Goal: Task Accomplishment & Management: Manage account settings

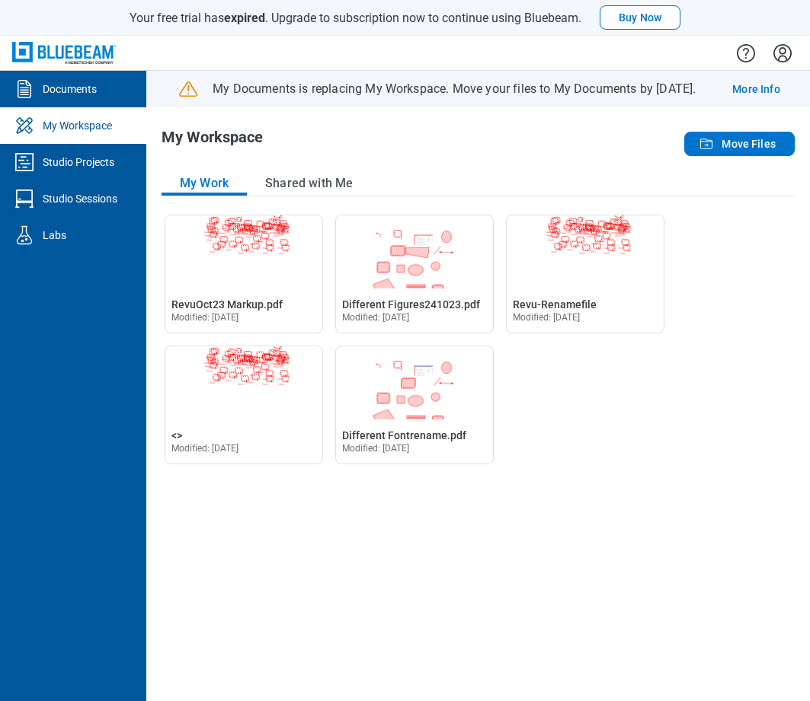
drag, startPoint x: 364, startPoint y: 569, endPoint x: 367, endPoint y: 554, distance: 15.5
click at [365, 568] on div "Open RevuOct23 Markup.pdf in Editor RevuOct23 Markup.pdf Modified: [DATE] Open …" at bounding box center [477, 450] width 633 height 471
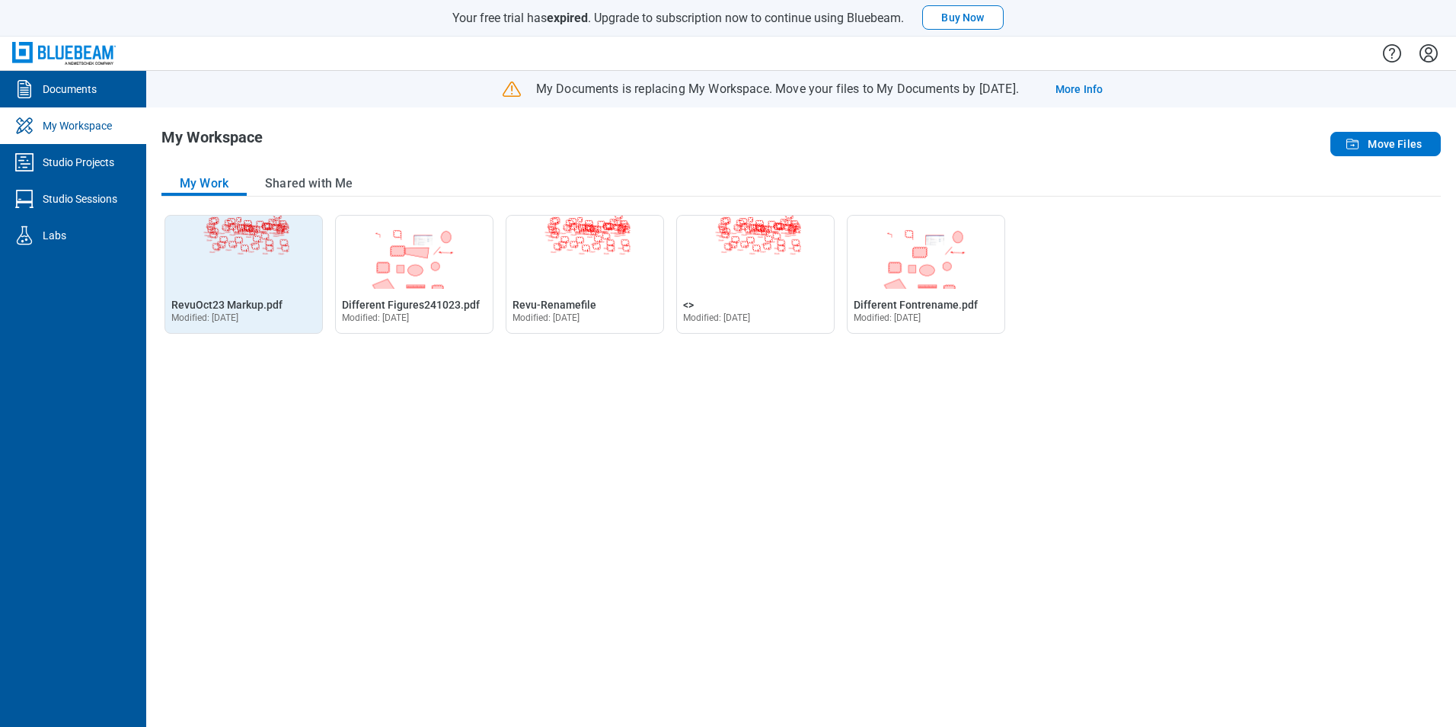
click at [252, 292] on div "Open RevuOct23 Markup.pdf in Editor RevuOct23 Markup.pdf Modified: [DATE]" at bounding box center [243, 310] width 157 height 46
click at [270, 302] on span "RevuOct23 Markup.pdf" at bounding box center [226, 305] width 111 height 12
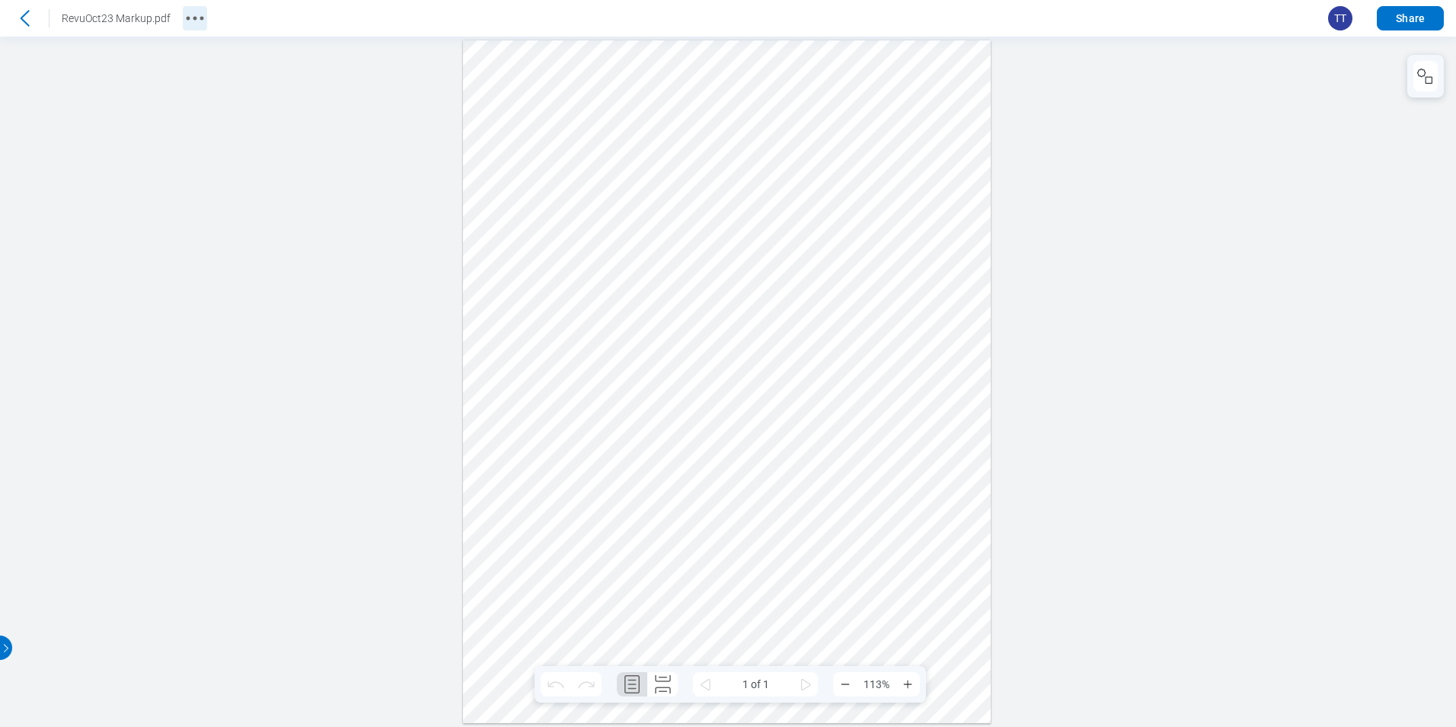
click at [186, 18] on circle "More actions" at bounding box center [188, 19] width 4 height 4
click at [35, 27] on icon at bounding box center [24, 18] width 24 height 24
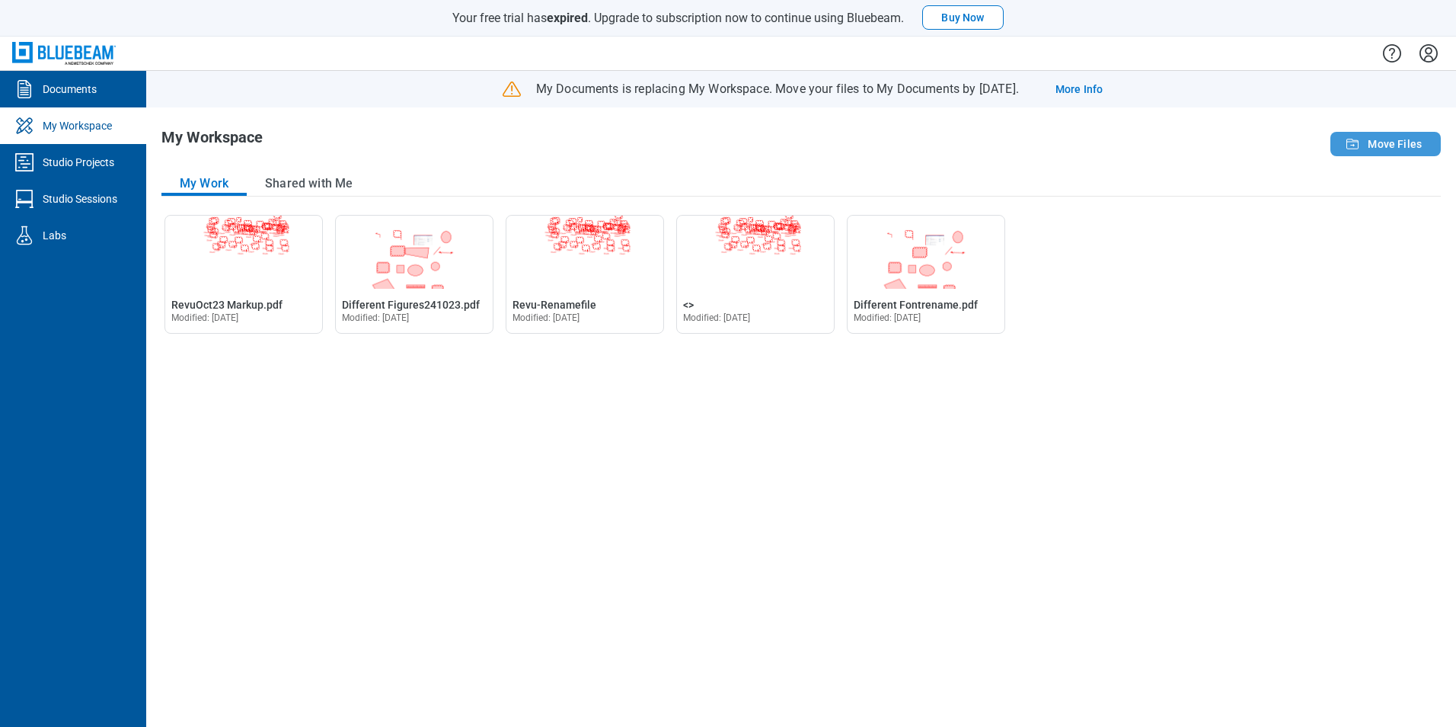
click at [809, 149] on span "Move Files" at bounding box center [1395, 143] width 54 height 15
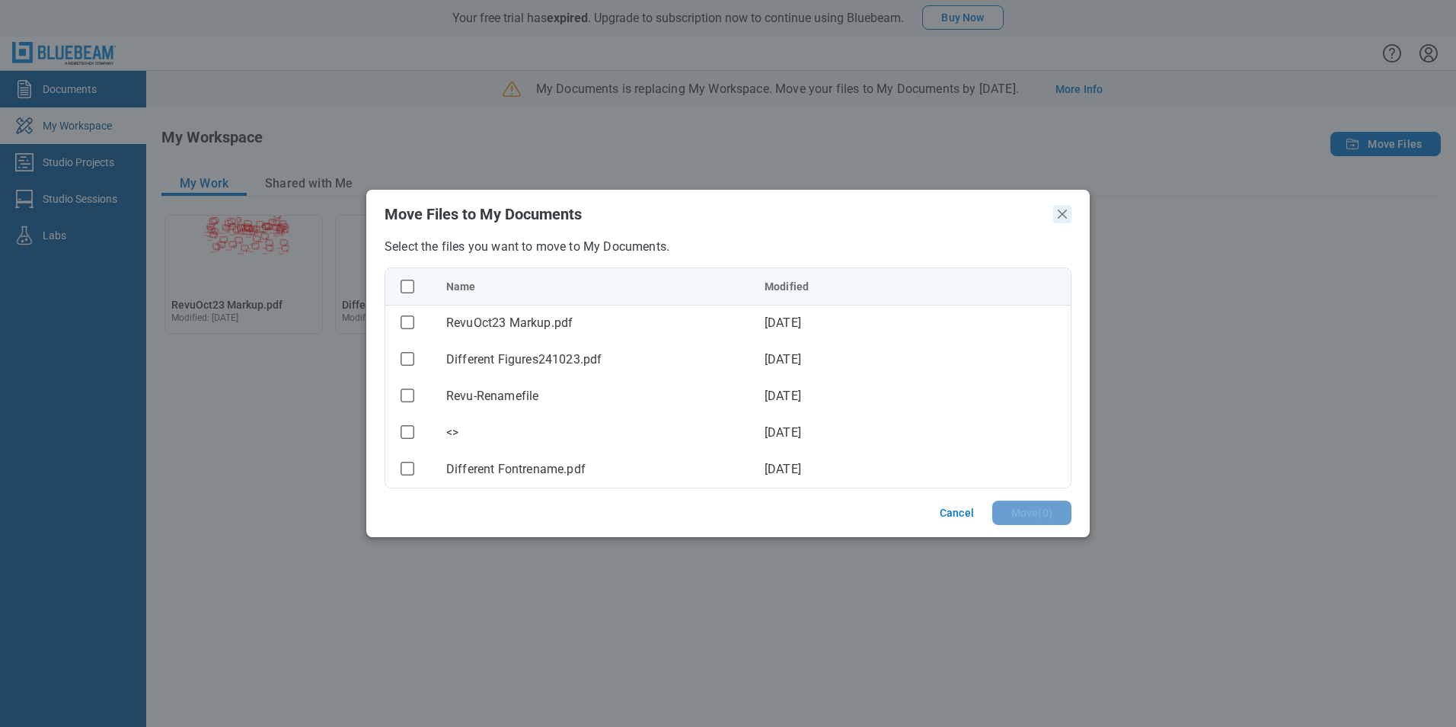
click at [809, 214] on icon "Close" at bounding box center [1062, 214] width 18 height 18
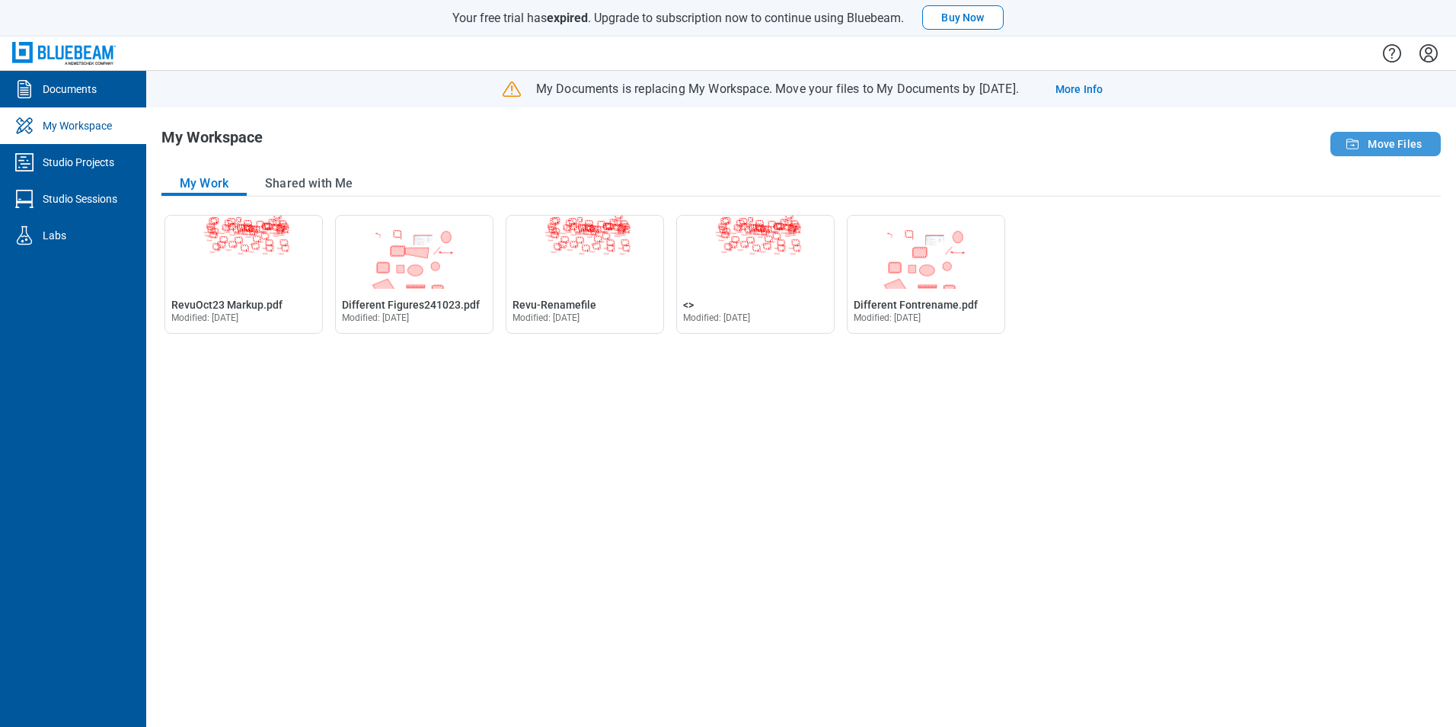
click at [809, 143] on span "Move Files" at bounding box center [1395, 143] width 54 height 15
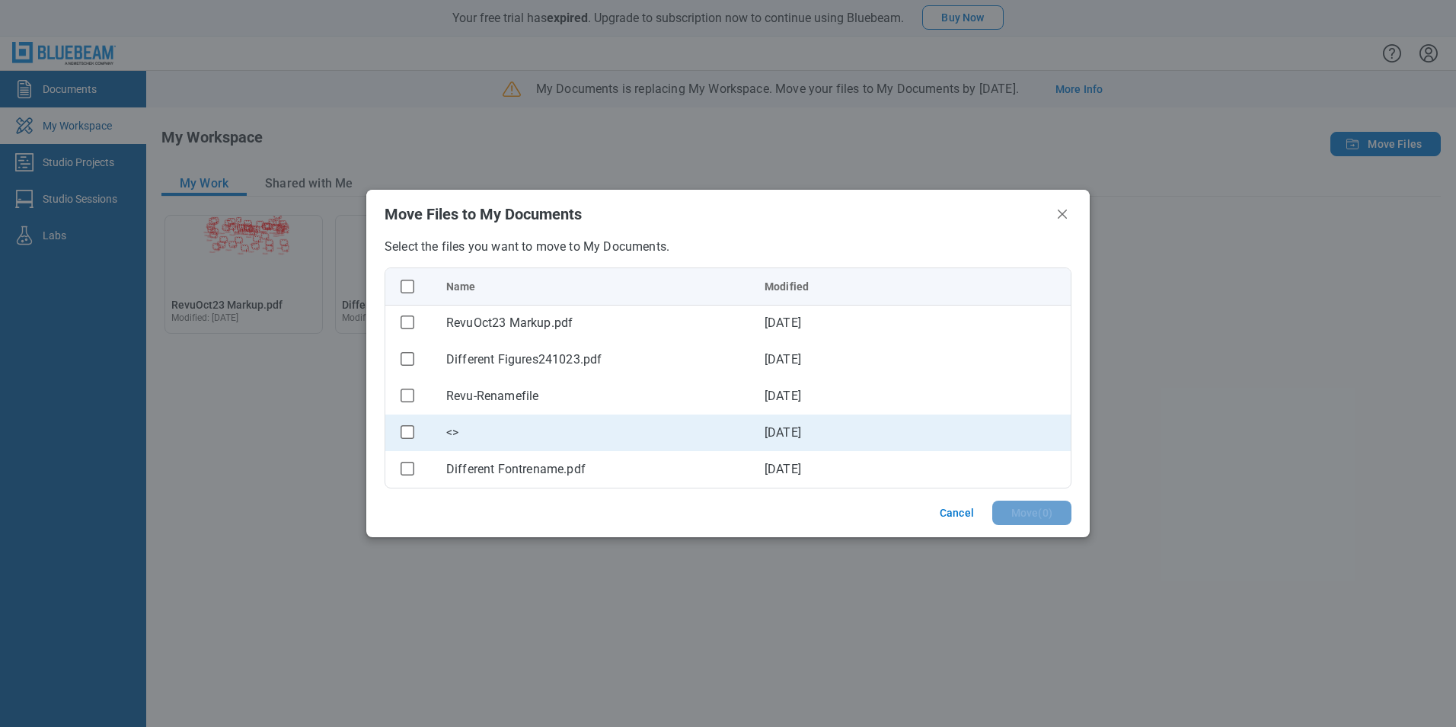
click at [542, 438] on div "<>" at bounding box center [593, 432] width 294 height 18
click at [510, 429] on div "<>" at bounding box center [593, 432] width 294 height 18
click at [404, 433] on rect "checkbox" at bounding box center [407, 431] width 13 height 13
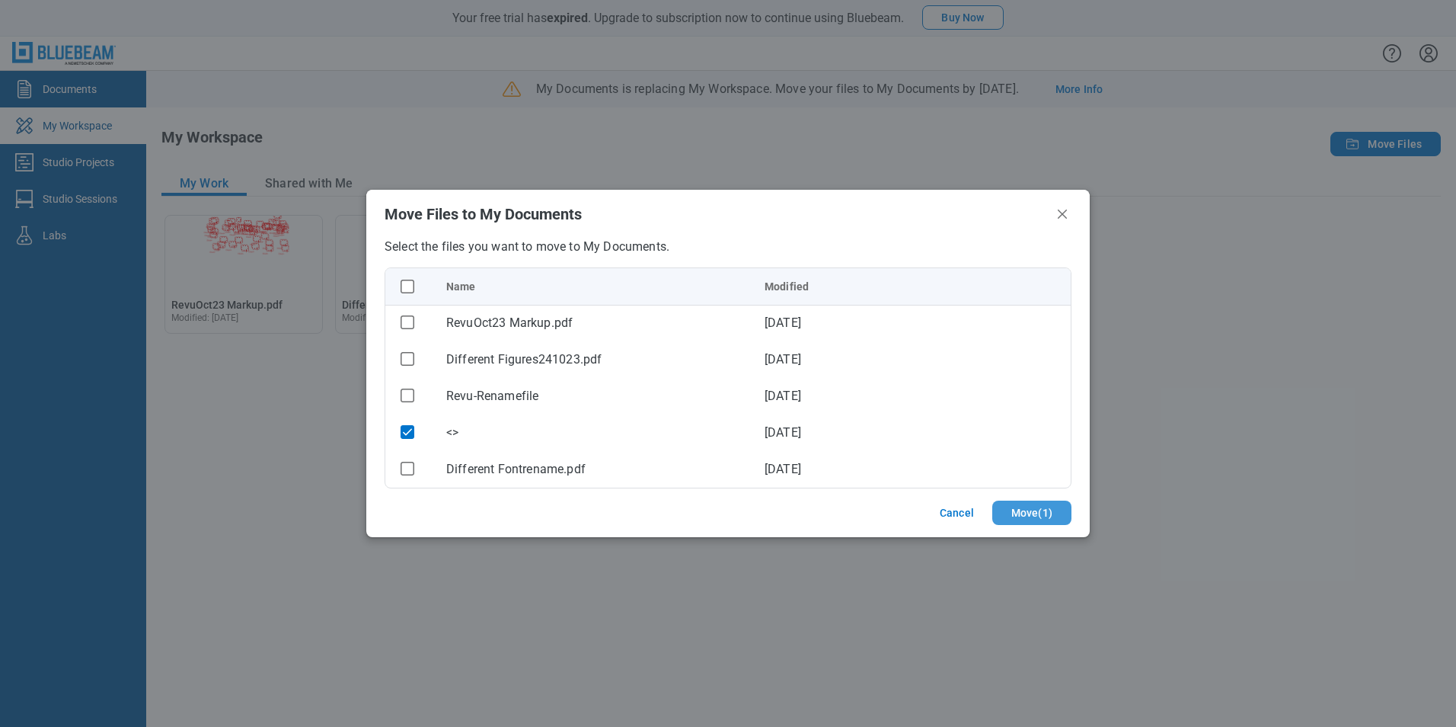
click at [809, 517] on button "Move ( 1 )" at bounding box center [1031, 512] width 79 height 24
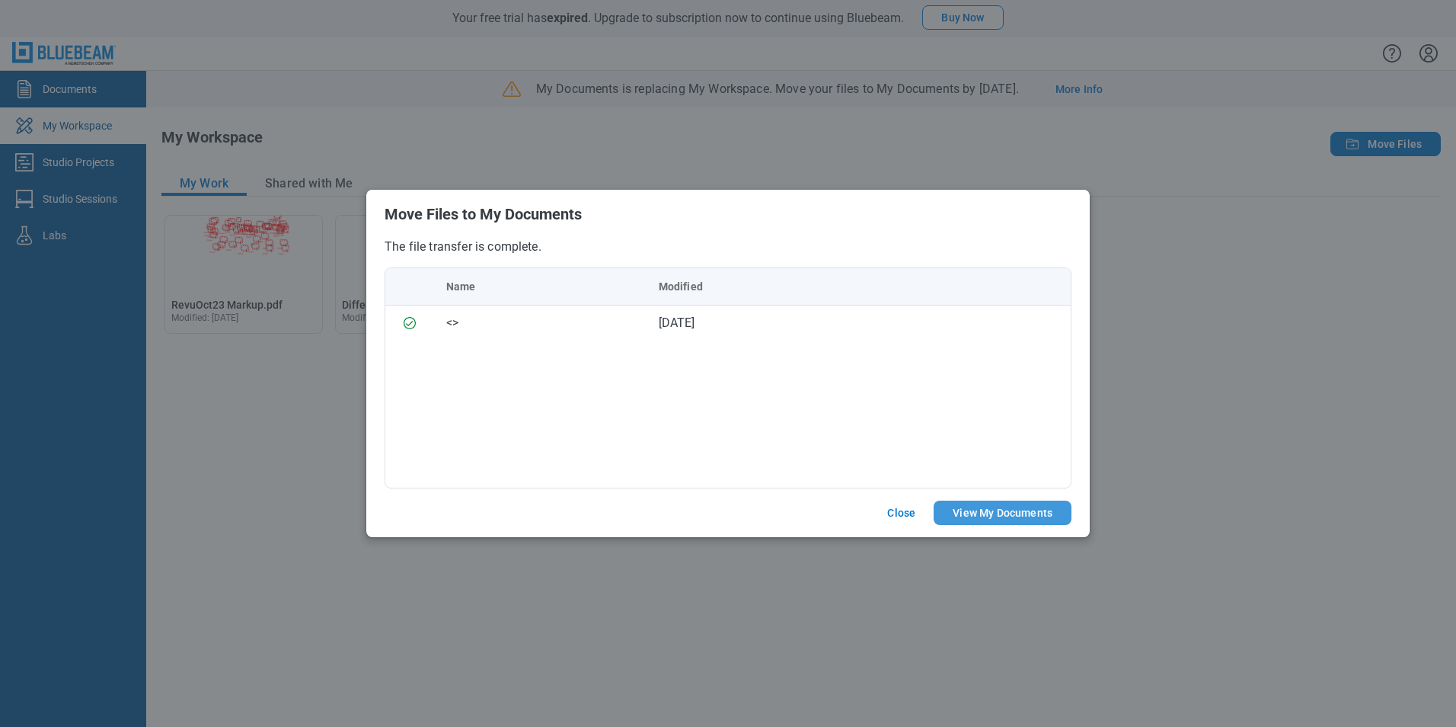
click at [809, 511] on button "View My Documents" at bounding box center [1003, 512] width 138 height 24
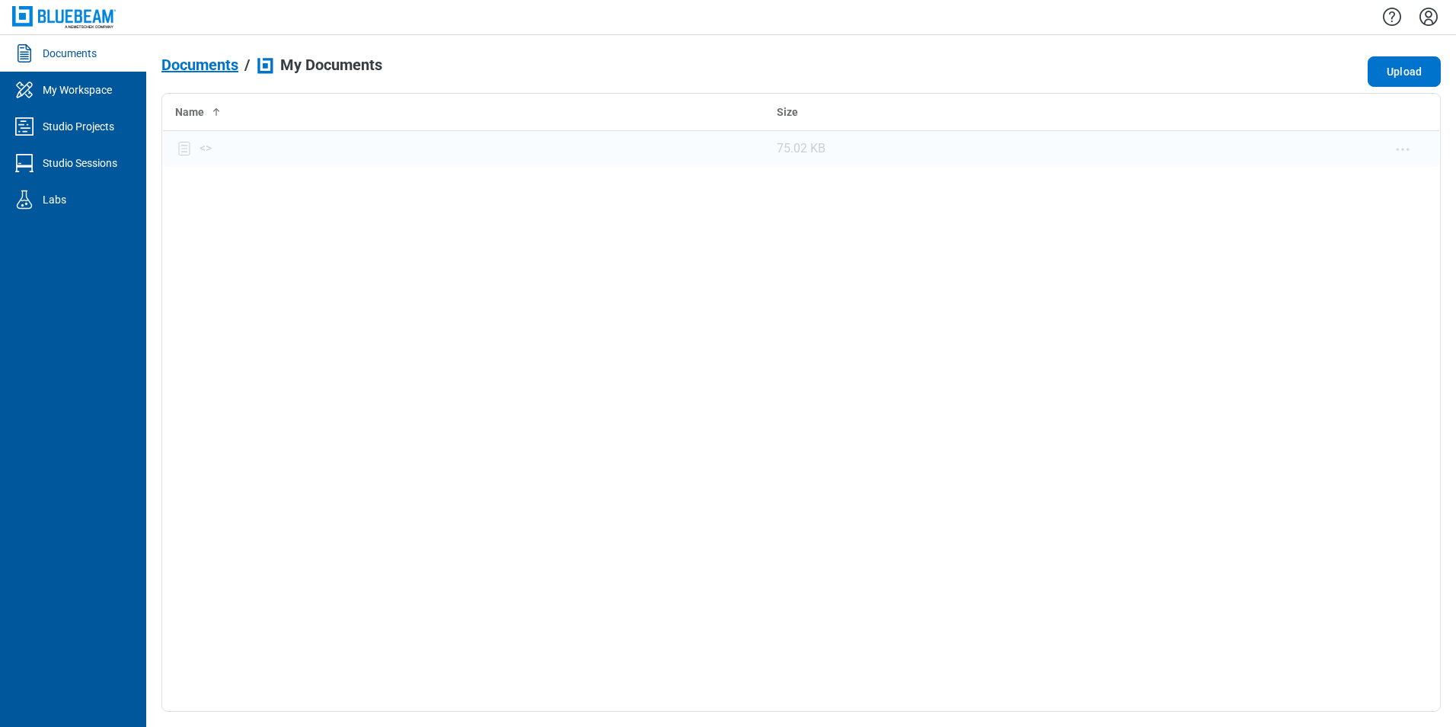
click at [205, 149] on div "<>" at bounding box center [206, 148] width 12 height 18
click at [92, 88] on div "My Workspace" at bounding box center [77, 89] width 69 height 15
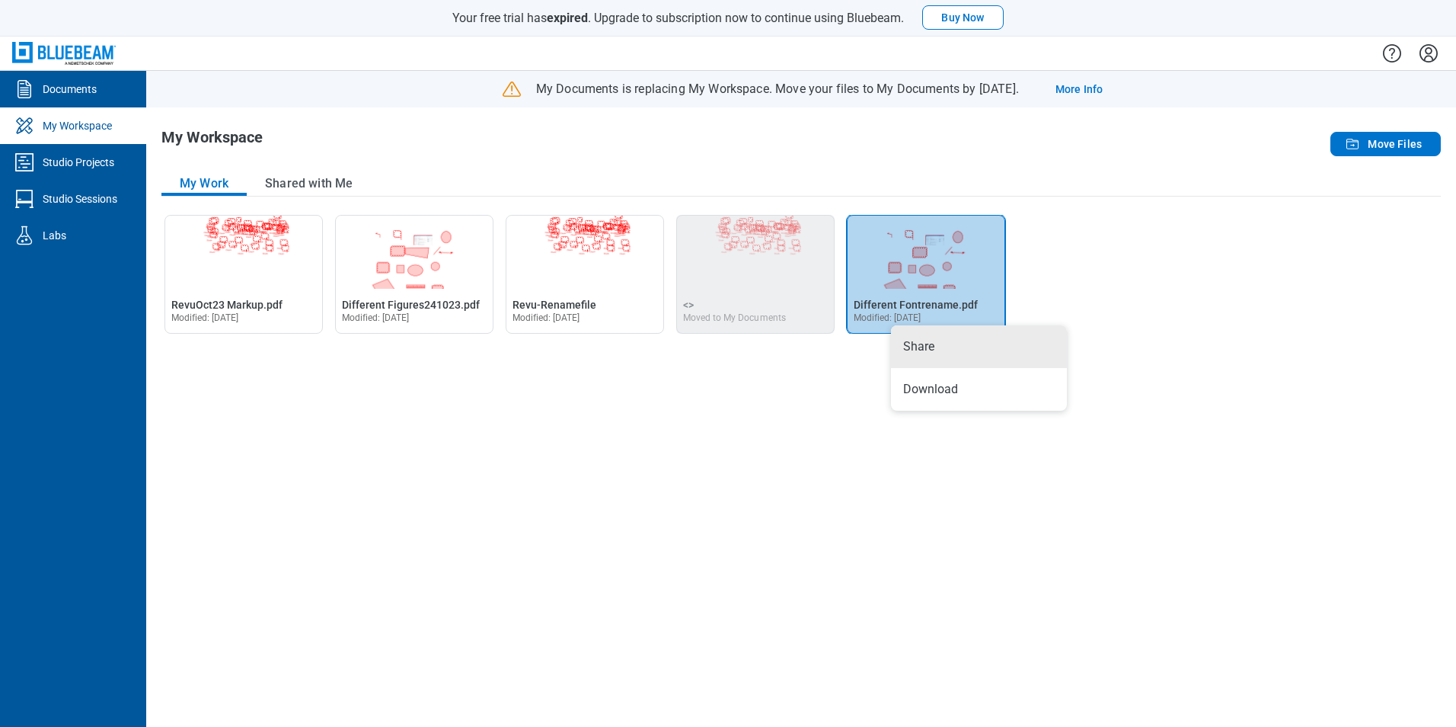
click at [809, 274] on div "Open RevuOct23 Markup.pdf in Editor RevuOct23 Markup.pdf Modified: [DATE] Open …" at bounding box center [801, 463] width 1280 height 497
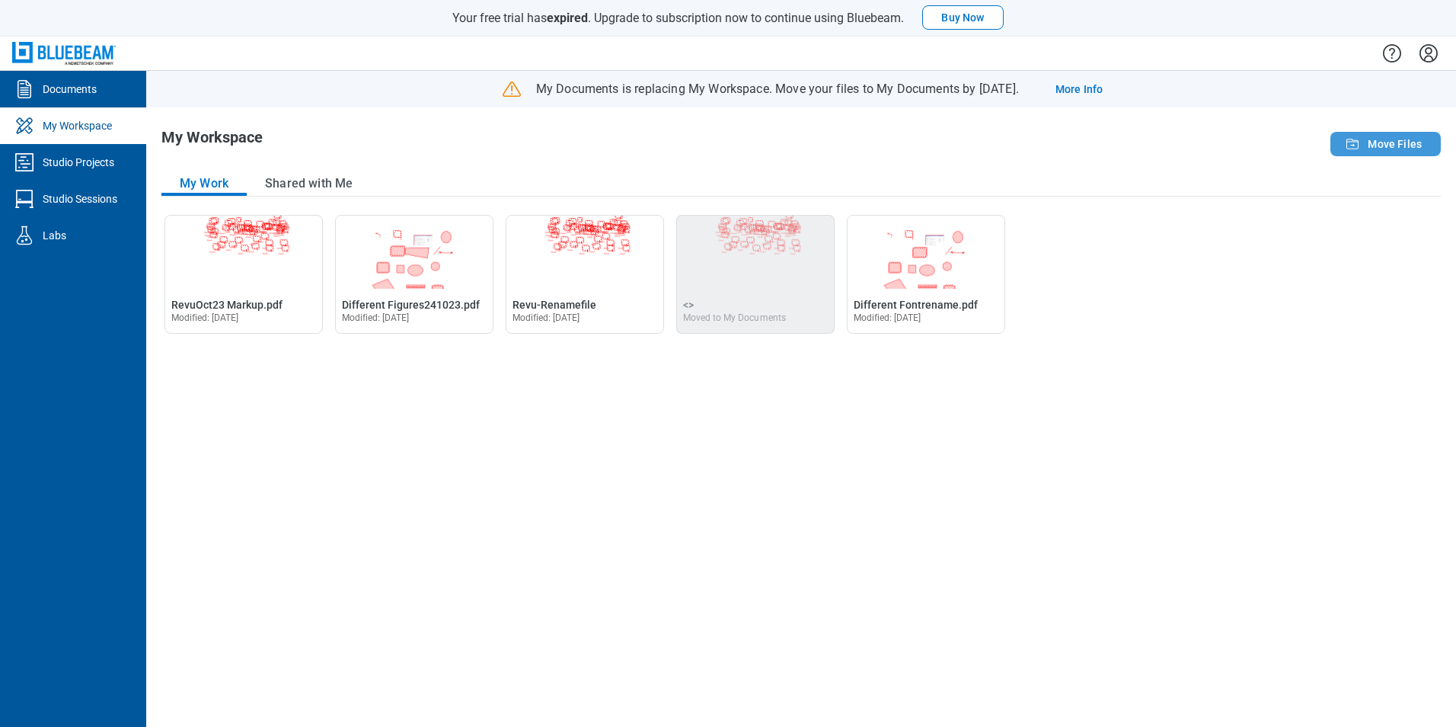
click at [809, 140] on span "Move Files" at bounding box center [1395, 143] width 54 height 15
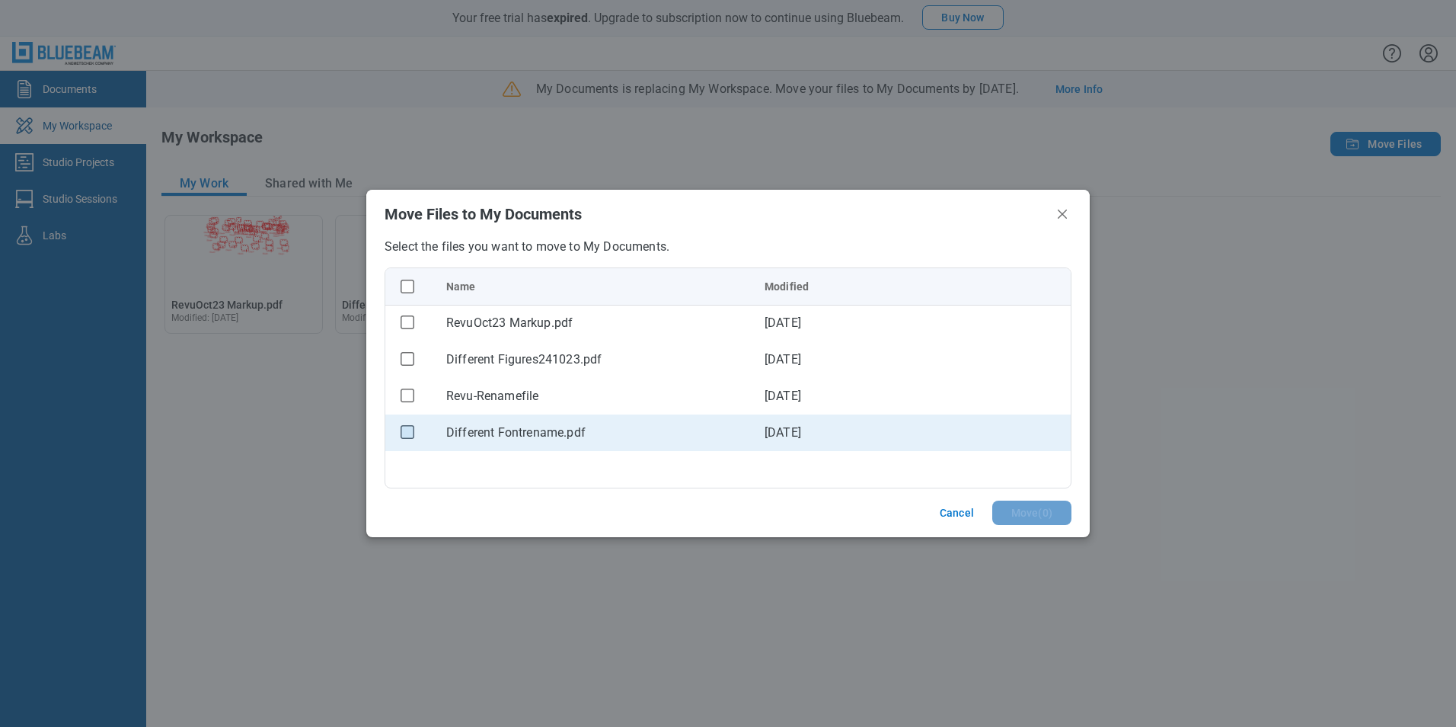
click at [401, 434] on rect "checkbox" at bounding box center [407, 431] width 13 height 13
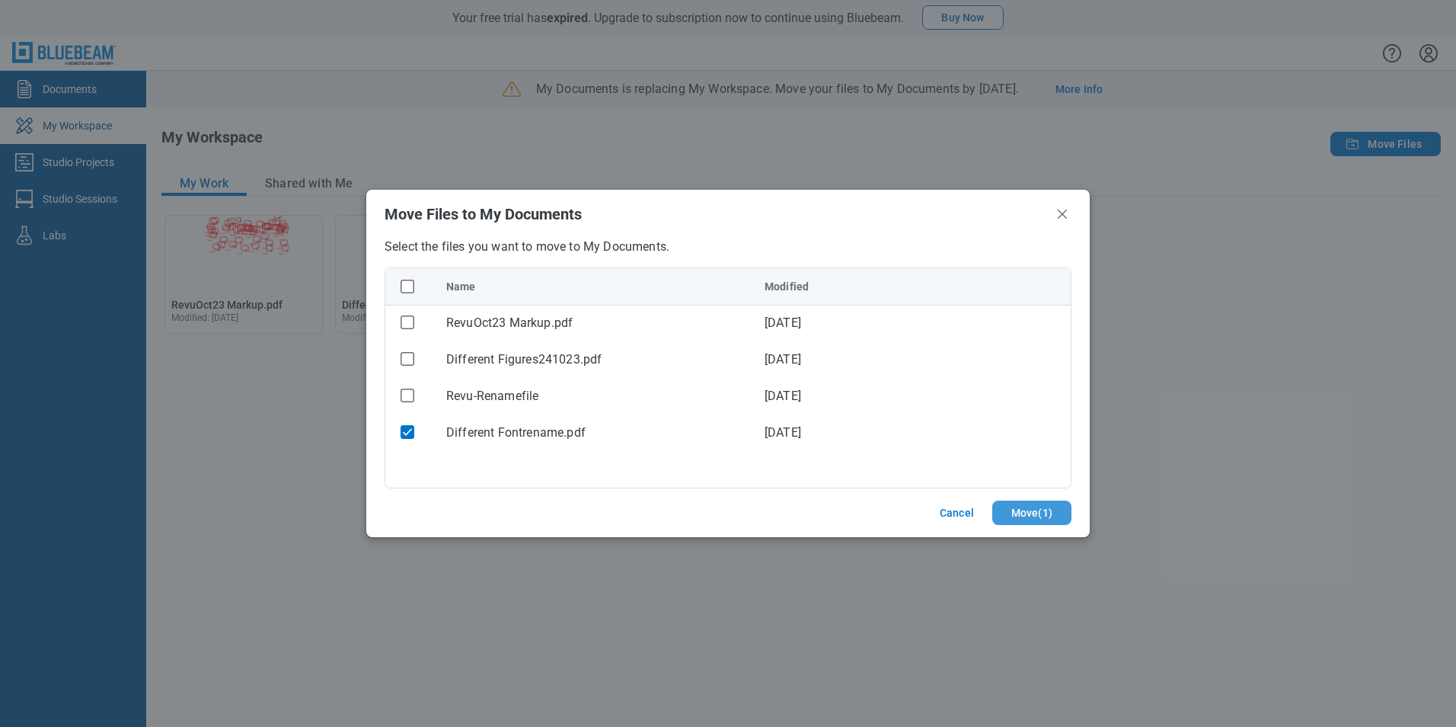
click at [809, 515] on button "Move ( 1 )" at bounding box center [1031, 512] width 79 height 24
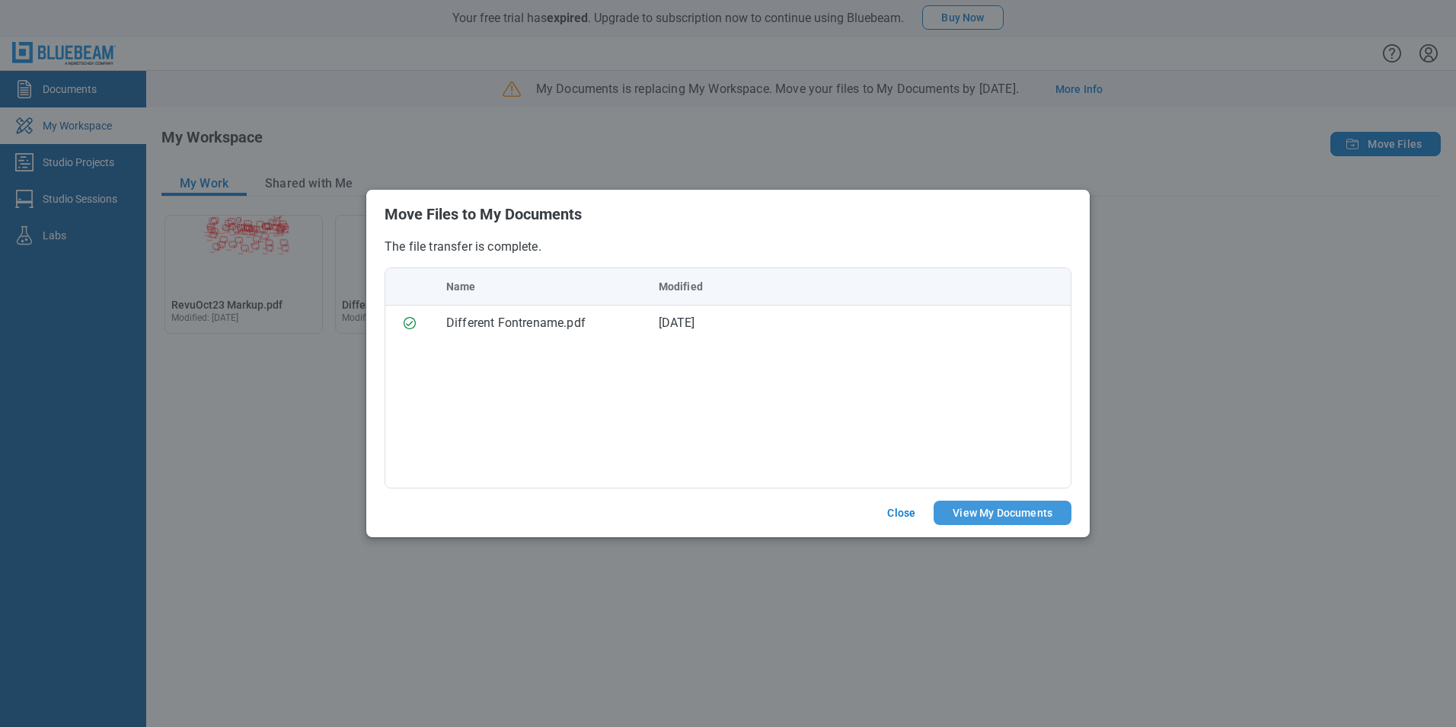
click at [809, 513] on button "View My Documents" at bounding box center [1003, 512] width 138 height 24
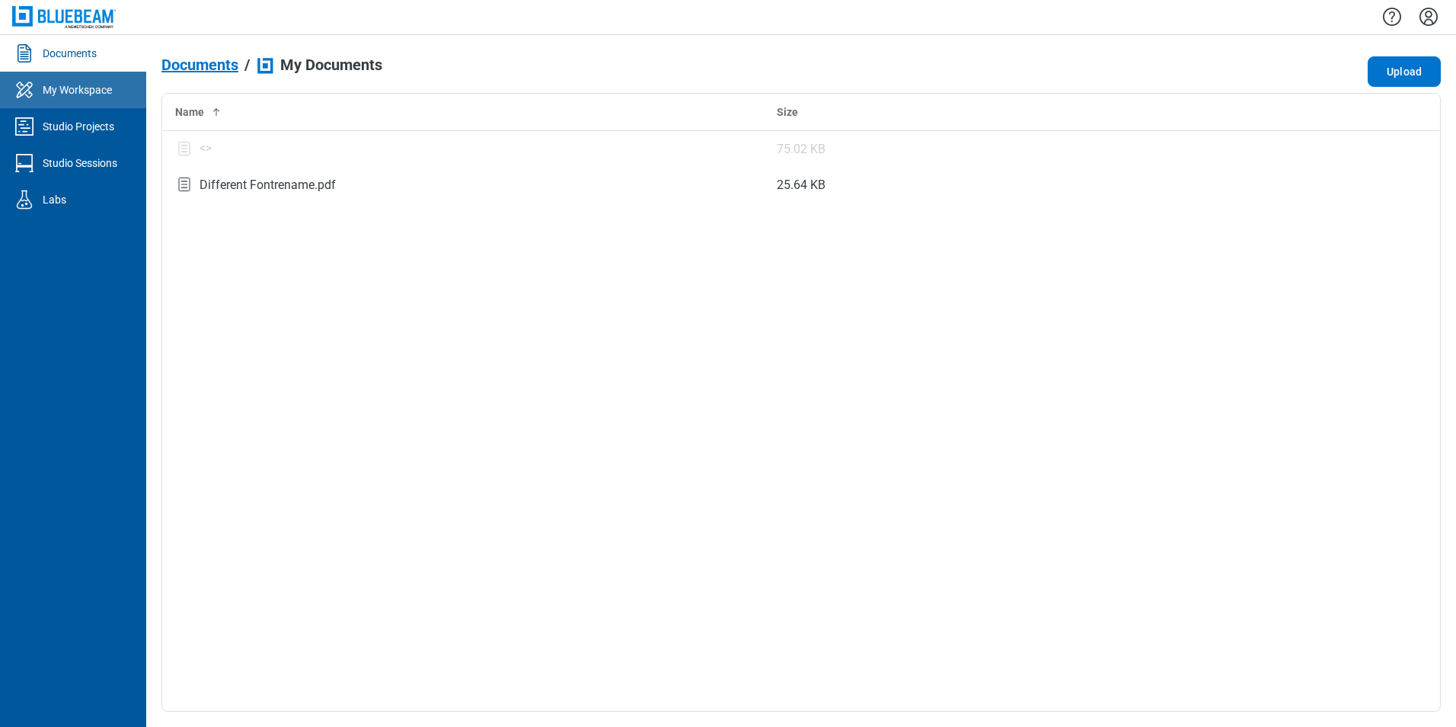
click at [105, 82] on div "My Workspace" at bounding box center [77, 89] width 69 height 15
